Goal: Task Accomplishment & Management: Manage account settings

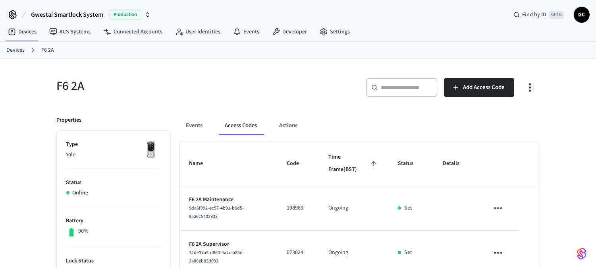
click at [388, 82] on div "​ ​" at bounding box center [401, 87] width 71 height 19
click at [391, 85] on input "text" at bounding box center [407, 87] width 52 height 8
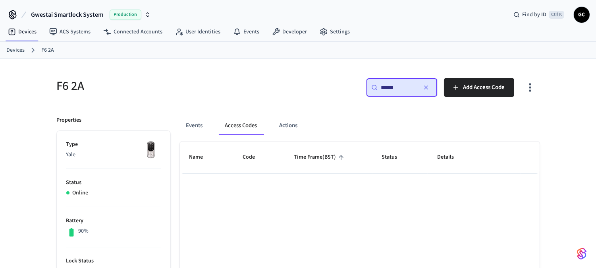
type input "******"
click at [20, 46] on link "Devices" at bounding box center [15, 50] width 18 height 8
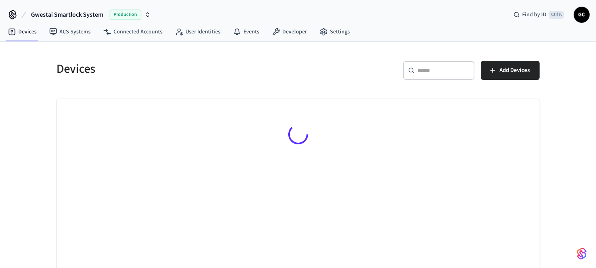
click at [20, 46] on div "Devices ​ ​ Add Devices" at bounding box center [298, 164] width 596 height 245
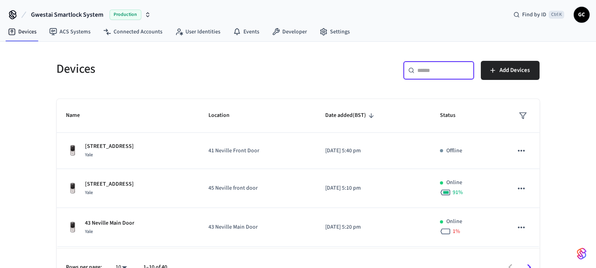
click at [430, 73] on input "text" at bounding box center [444, 70] width 52 height 8
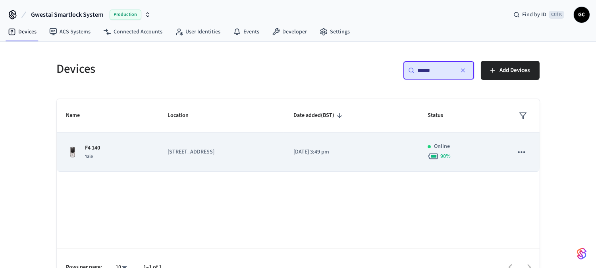
type input "******"
click at [89, 146] on p "F4 140" at bounding box center [92, 148] width 15 height 8
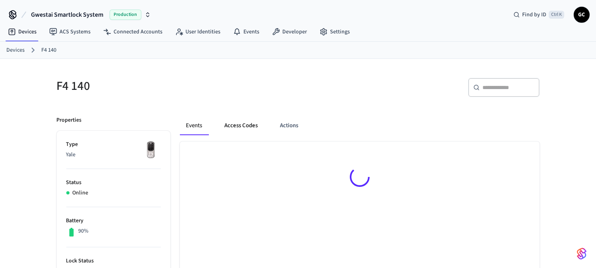
click at [244, 125] on button "Access Codes" at bounding box center [241, 125] width 46 height 19
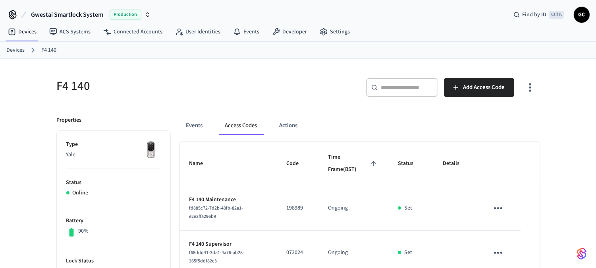
click at [17, 50] on link "Devices" at bounding box center [15, 50] width 18 height 8
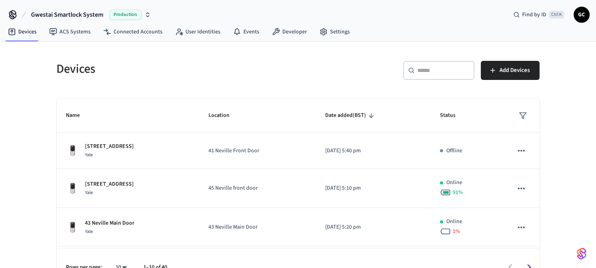
click at [437, 74] on div "​ ​" at bounding box center [438, 70] width 71 height 19
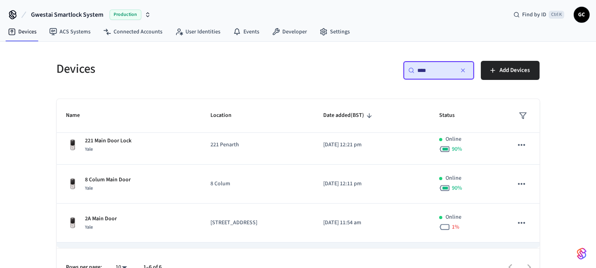
scroll to position [118, 0]
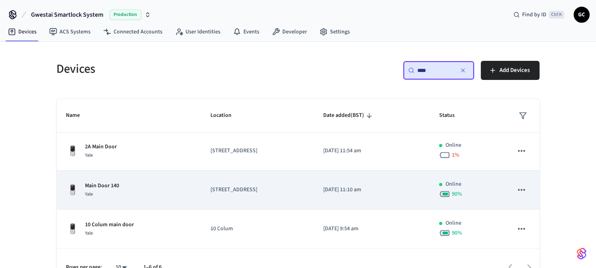
type input "****"
click at [118, 183] on p "Main Door 140" at bounding box center [102, 185] width 34 height 8
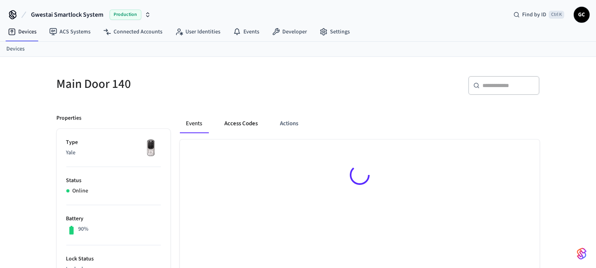
click at [246, 127] on button "Access Codes" at bounding box center [241, 123] width 46 height 19
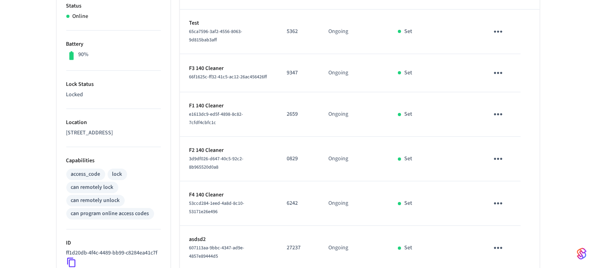
scroll to position [383, 0]
